Goal: Information Seeking & Learning: Learn about a topic

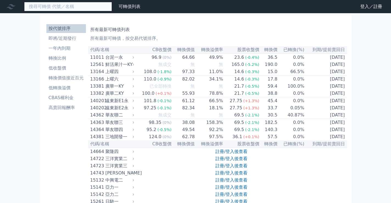
click at [85, 6] on input at bounding box center [68, 6] width 88 height 9
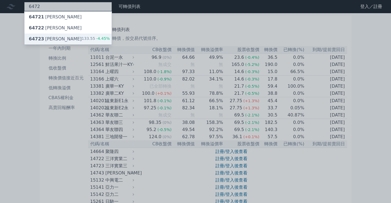
type input "6472"
click at [76, 41] on div "64723 [PERSON_NAME]三 133.55 -4.45%" at bounding box center [67, 38] width 87 height 11
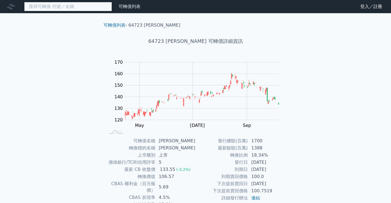
click at [73, 9] on input at bounding box center [68, 6] width 88 height 9
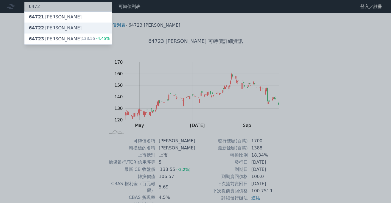
type input "6472"
click at [73, 27] on div "64722 保瑞二" at bounding box center [67, 27] width 87 height 11
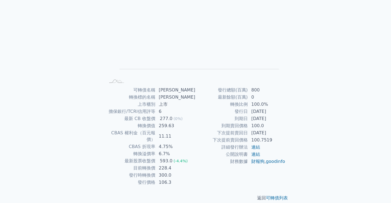
scroll to position [51, 0]
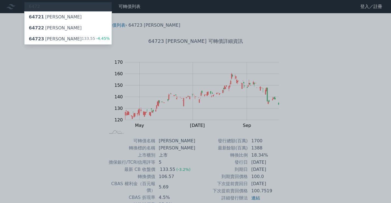
click at [329, 76] on div at bounding box center [195, 101] width 391 height 203
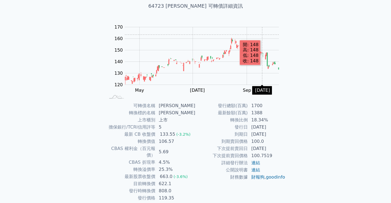
scroll to position [51, 0]
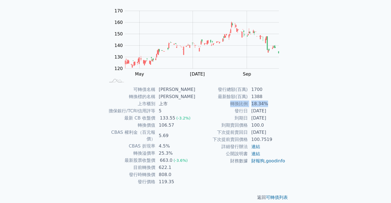
drag, startPoint x: 229, startPoint y: 103, endPoint x: 277, endPoint y: 104, distance: 48.8
click at [276, 104] on tr "轉換比例 18.34%" at bounding box center [240, 103] width 90 height 7
click at [308, 109] on div "6472 64721 保瑞一 64722 保瑞二 64723 保瑞三 133.55 -4.45% 可轉債列表 財務數據 可轉債列表 財務數據 登入／註冊 登入…" at bounding box center [195, 79] width 391 height 260
click at [256, 148] on link "連結" at bounding box center [255, 146] width 9 height 5
click at [256, 154] on link "連結" at bounding box center [255, 153] width 9 height 5
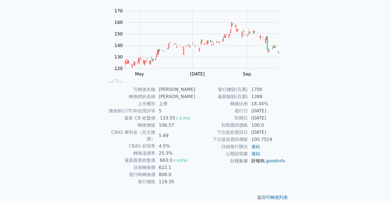
click at [256, 159] on link "財報狗" at bounding box center [257, 160] width 13 height 5
click at [262, 164] on td "財報狗 , goodinfo" at bounding box center [267, 160] width 38 height 7
click at [266, 163] on link "goodinfo" at bounding box center [275, 160] width 19 height 5
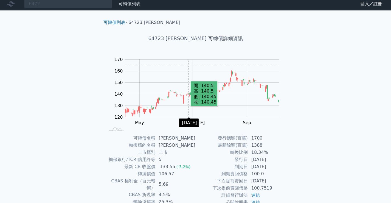
scroll to position [0, 0]
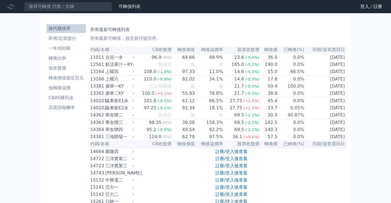
click at [74, 28] on li "按代號排序" at bounding box center [65, 28] width 39 height 7
click at [70, 51] on li "一年內到期" at bounding box center [65, 48] width 39 height 7
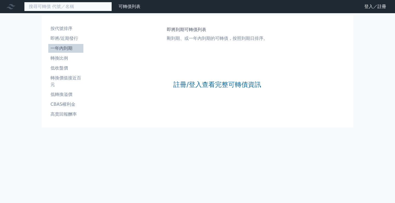
click at [83, 7] on input at bounding box center [68, 6] width 88 height 9
click at [78, 7] on input at bounding box center [68, 6] width 88 height 9
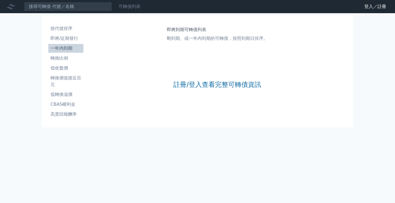
click at [128, 6] on link "可轉債列表" at bounding box center [129, 6] width 22 height 5
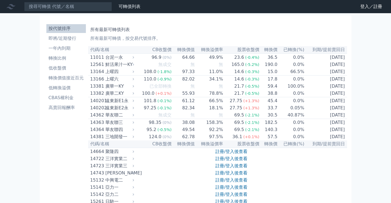
click at [67, 29] on li "按代號排序" at bounding box center [65, 28] width 39 height 7
click at [73, 2] on nav "可轉債列表 財務數據 可轉債列表 財務數據 登入／註冊 登入／註冊" at bounding box center [195, 6] width 391 height 13
click at [69, 9] on input at bounding box center [68, 6] width 88 height 9
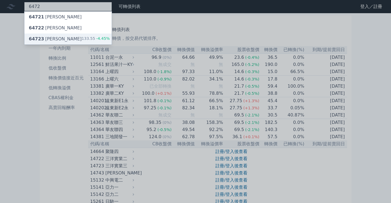
type input "6472"
click at [65, 39] on div "64723 [PERSON_NAME]三 133.55 -4.45%" at bounding box center [67, 38] width 87 height 11
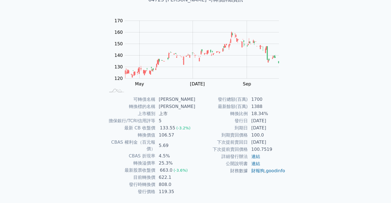
scroll to position [51, 0]
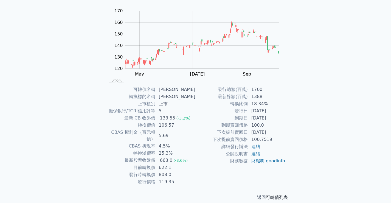
click at [275, 194] on link "可轉債列表" at bounding box center [277, 196] width 22 height 5
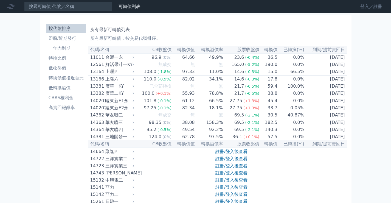
click at [370, 8] on link "登入／註冊" at bounding box center [371, 6] width 31 height 9
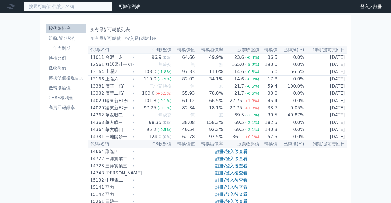
click at [92, 7] on input at bounding box center [68, 6] width 88 height 9
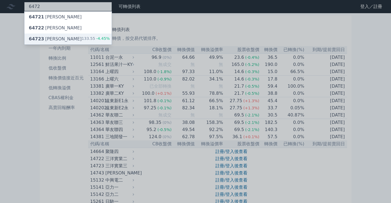
type input "6472"
click at [62, 36] on div "64723 [PERSON_NAME]三 133.55 -4.45%" at bounding box center [67, 38] width 87 height 11
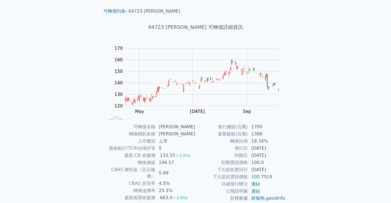
scroll to position [51, 0]
